Goal: Information Seeking & Learning: Check status

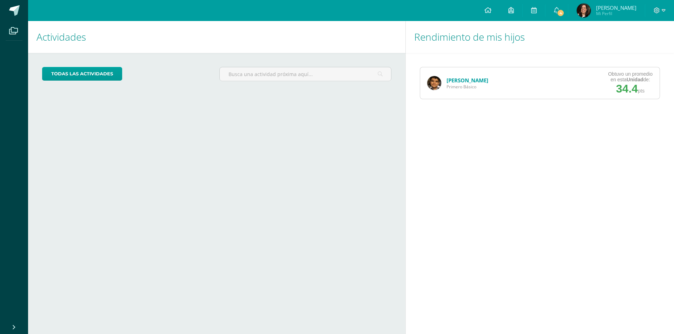
click at [458, 81] on link "[PERSON_NAME]" at bounding box center [467, 80] width 42 height 7
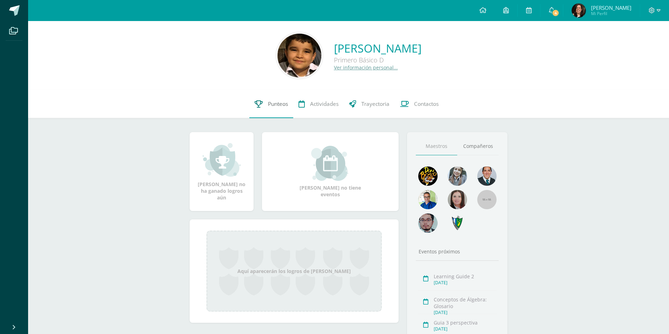
click at [280, 103] on span "Punteos" at bounding box center [278, 103] width 20 height 7
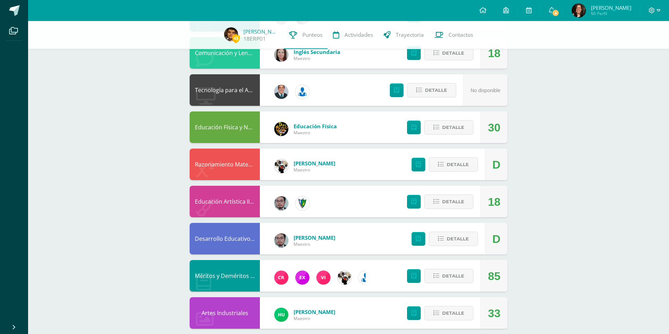
scroll to position [417, 0]
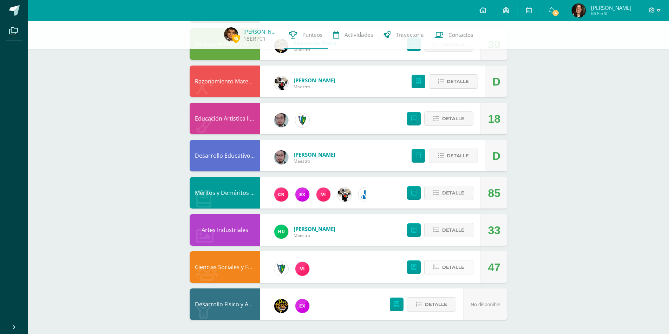
click at [458, 266] on span "Detalle" at bounding box center [453, 267] width 22 height 13
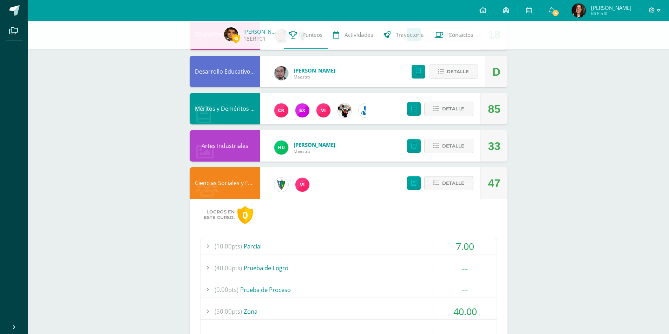
scroll to position [592, 0]
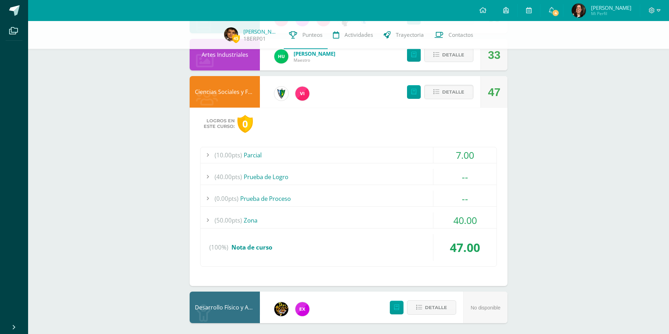
click at [206, 218] on div at bounding box center [207, 221] width 14 height 16
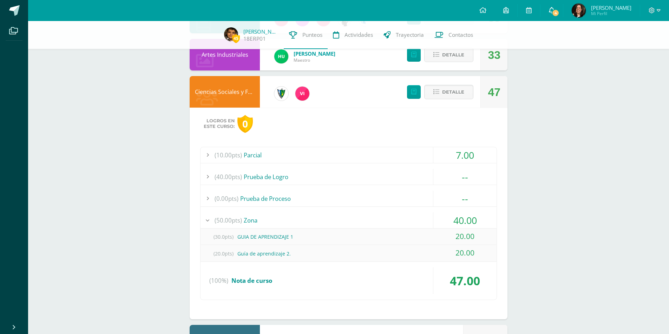
click at [554, 12] on icon at bounding box center [552, 10] width 6 height 6
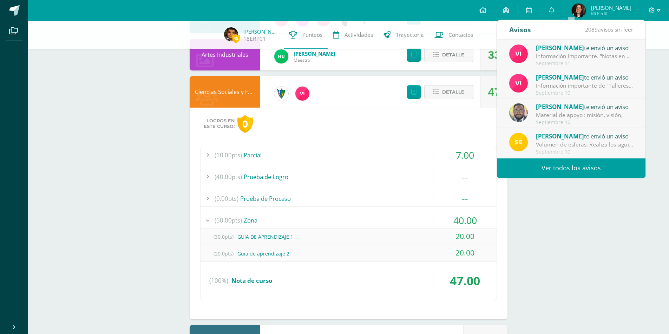
drag, startPoint x: 71, startPoint y: 113, endPoint x: 75, endPoint y: 114, distance: 4.8
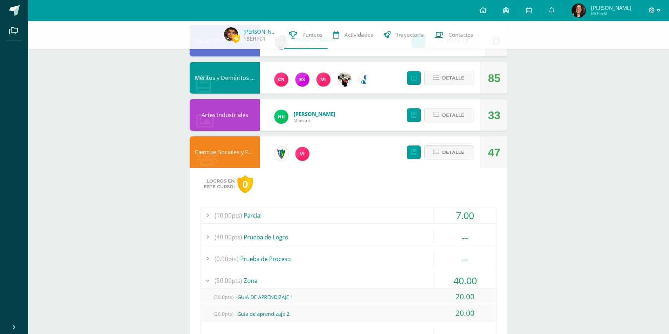
scroll to position [418, 0]
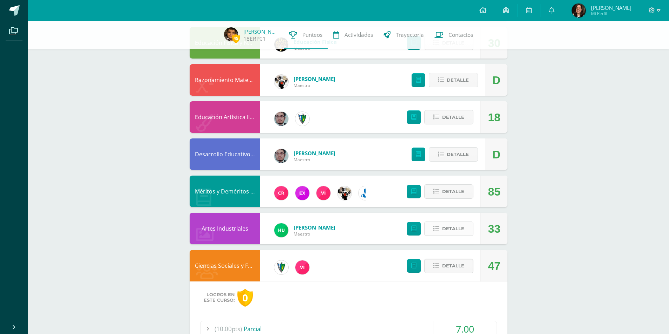
click at [448, 230] on span "Detalle" at bounding box center [453, 229] width 22 height 13
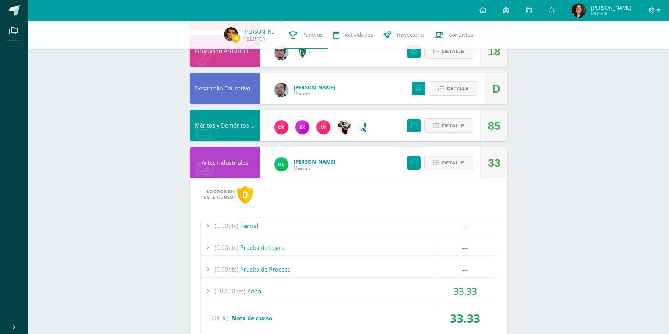
scroll to position [558, 0]
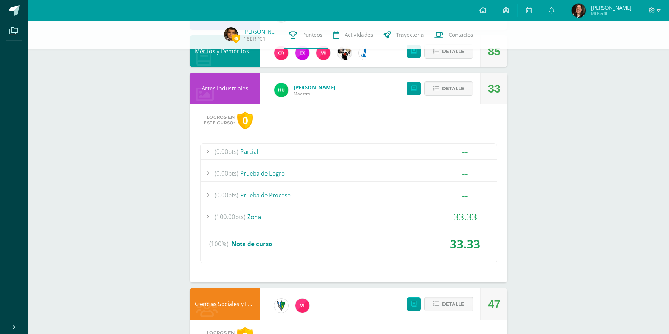
click at [207, 219] on div at bounding box center [207, 217] width 14 height 16
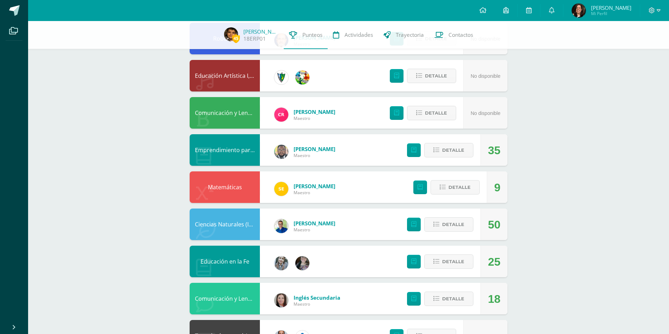
scroll to position [105, 0]
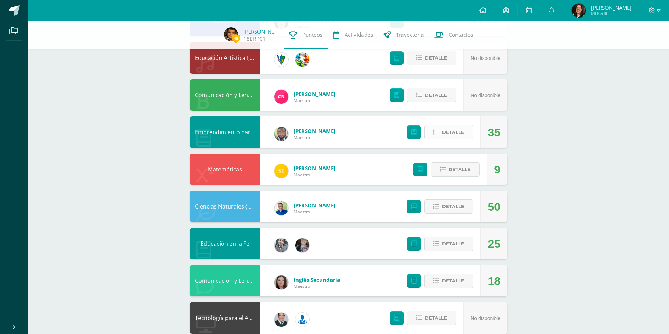
click at [449, 133] on span "Detalle" at bounding box center [453, 132] width 22 height 13
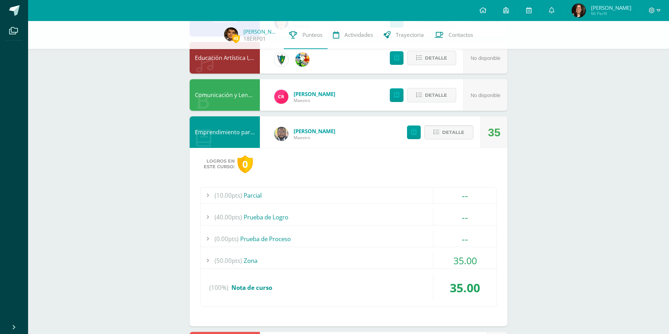
click at [207, 260] on div at bounding box center [207, 261] width 14 height 16
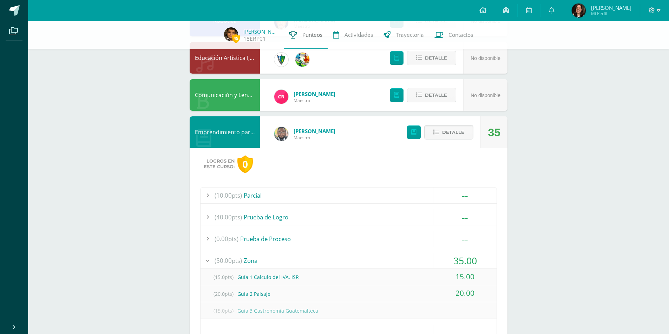
click at [311, 36] on span "Punteos" at bounding box center [312, 34] width 20 height 7
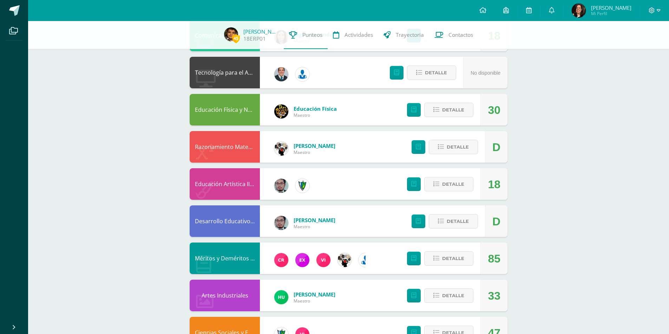
scroll to position [417, 0]
